Goal: Information Seeking & Learning: Learn about a topic

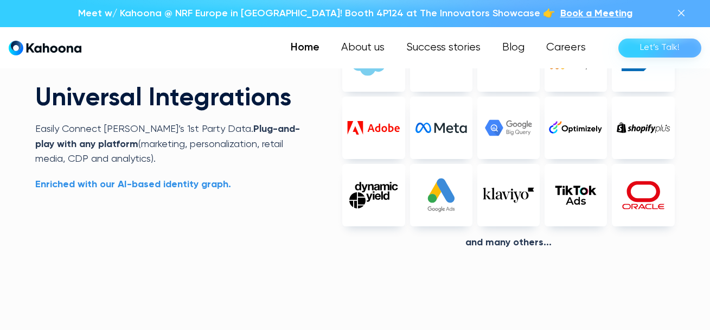
scroll to position [2374, 0]
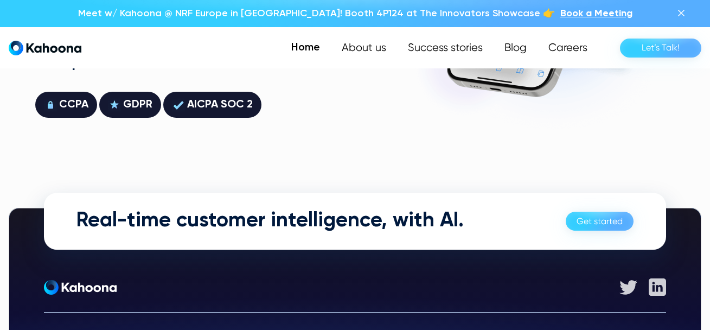
scroll to position [2956, 0]
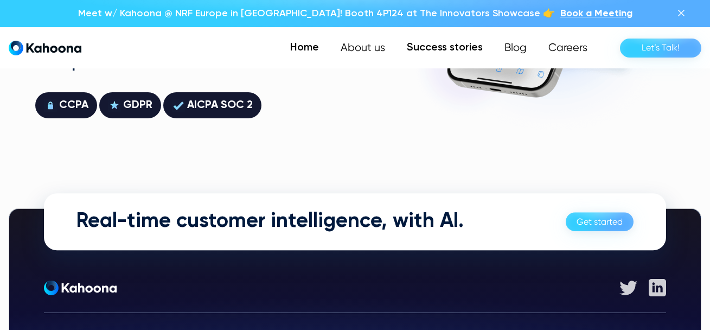
click at [462, 51] on link "Success stories" at bounding box center [445, 48] width 98 height 22
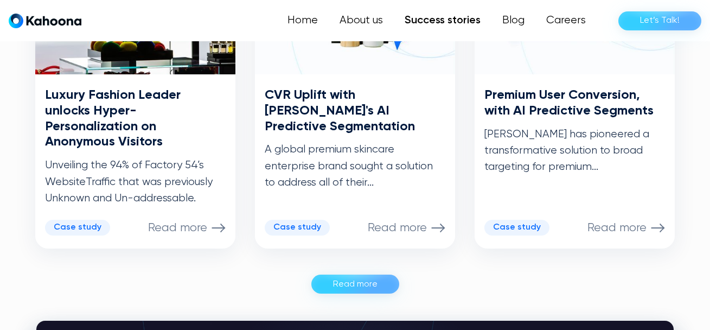
scroll to position [710, 0]
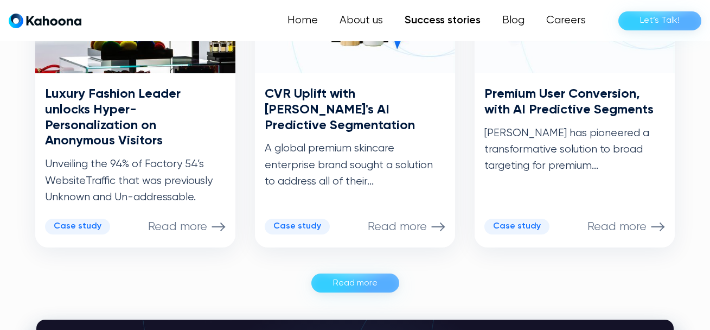
click at [377, 273] on link "Read more" at bounding box center [355, 282] width 88 height 19
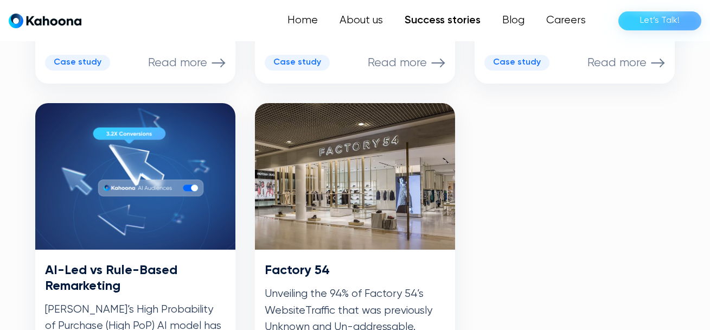
scroll to position [875, 0]
